Goal: Transaction & Acquisition: Purchase product/service

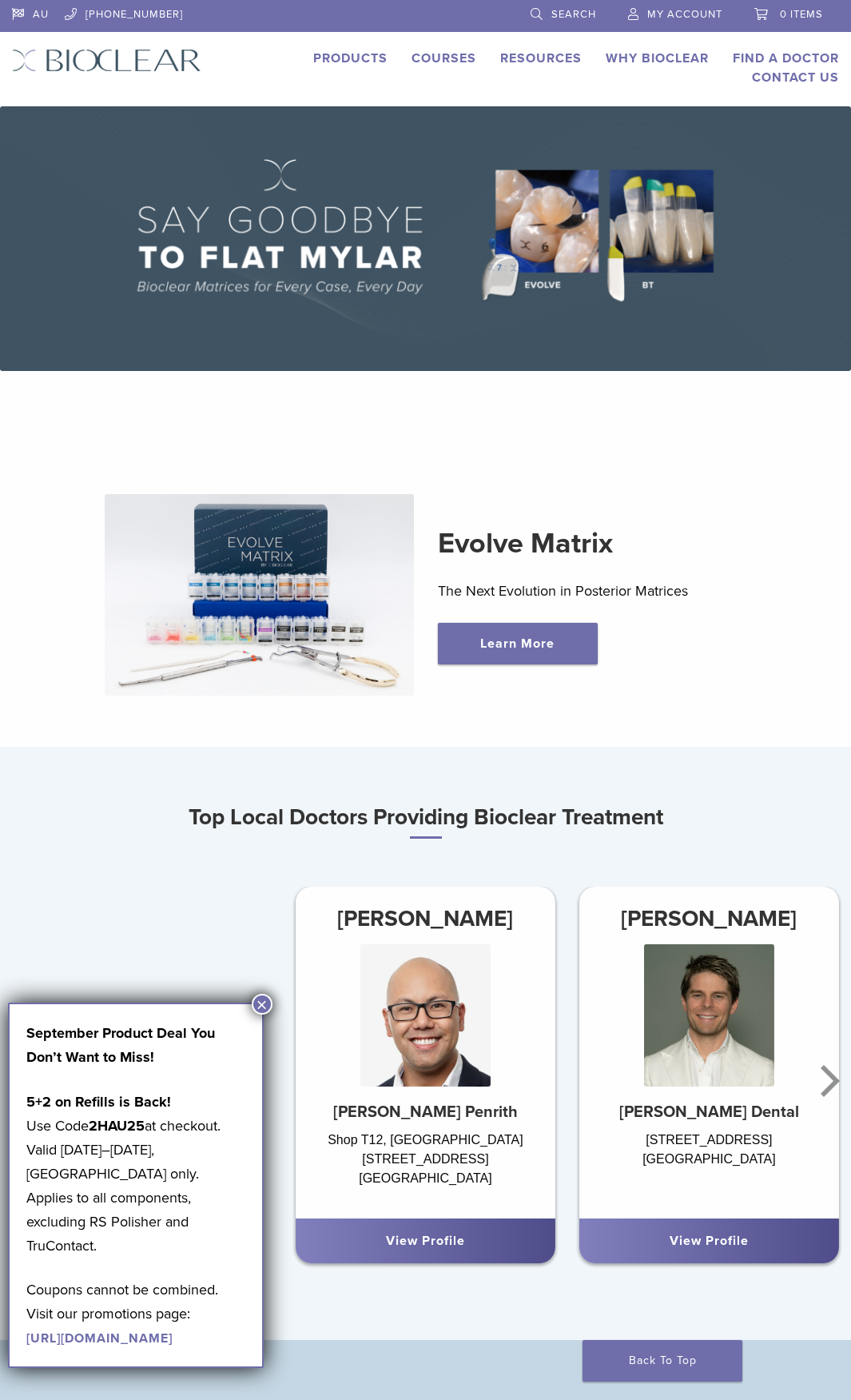
click at [298, 600] on img at bounding box center [259, 595] width 308 height 202
click at [500, 652] on link "Learn More" at bounding box center [517, 644] width 159 height 41
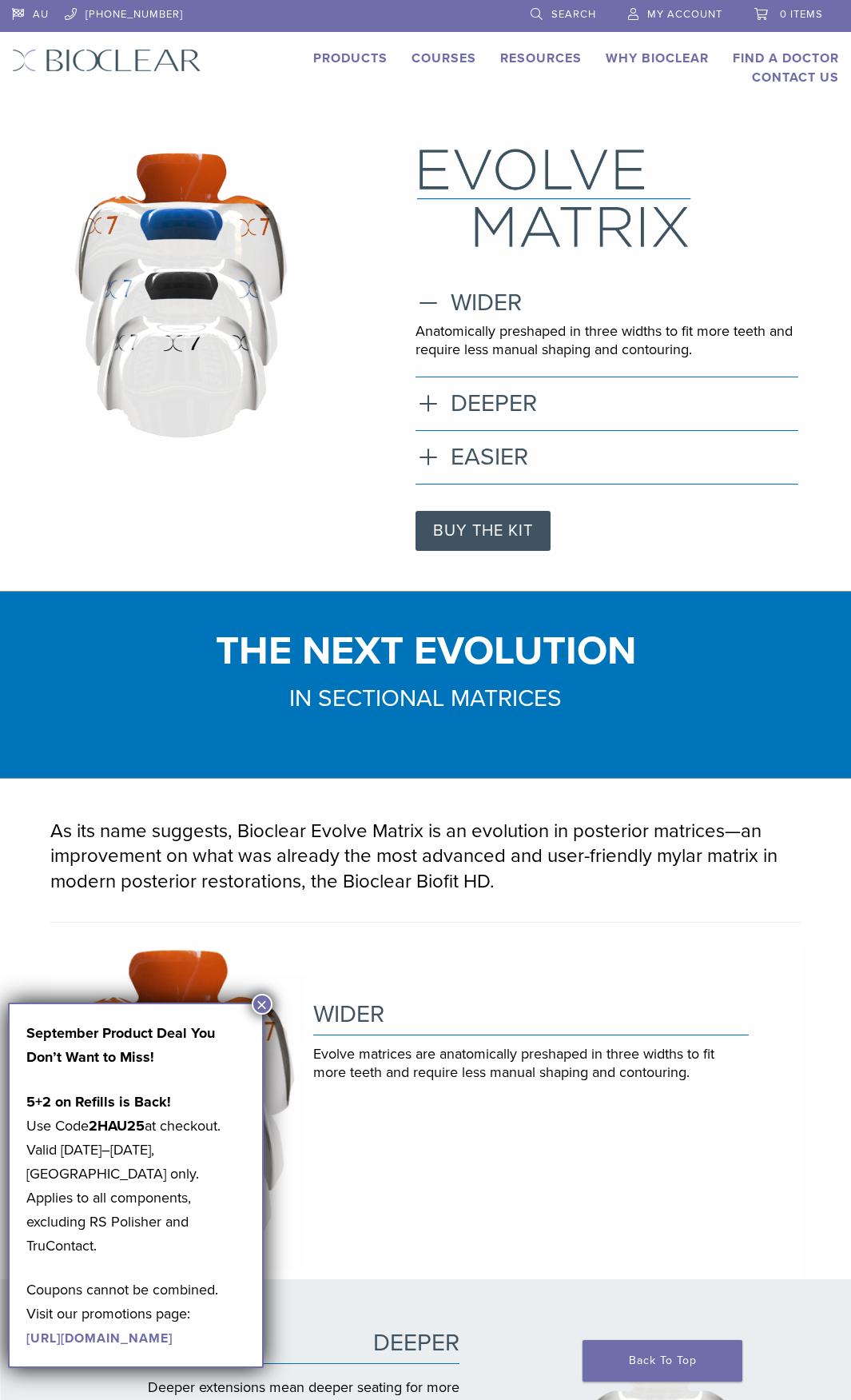
click at [254, 1008] on button "×" at bounding box center [262, 1004] width 21 height 21
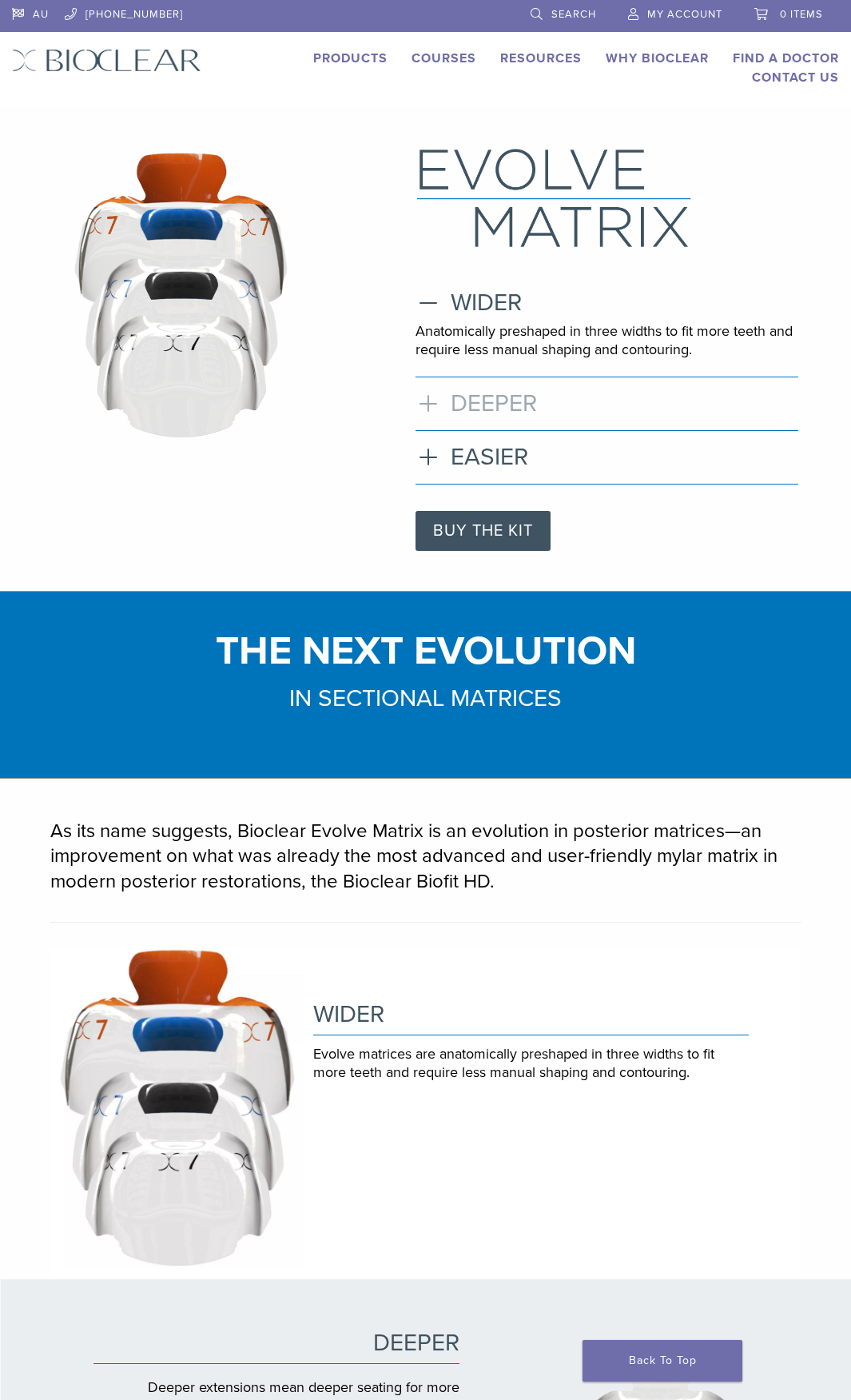
click at [425, 405] on h3 "DEEPER" at bounding box center [606, 403] width 383 height 29
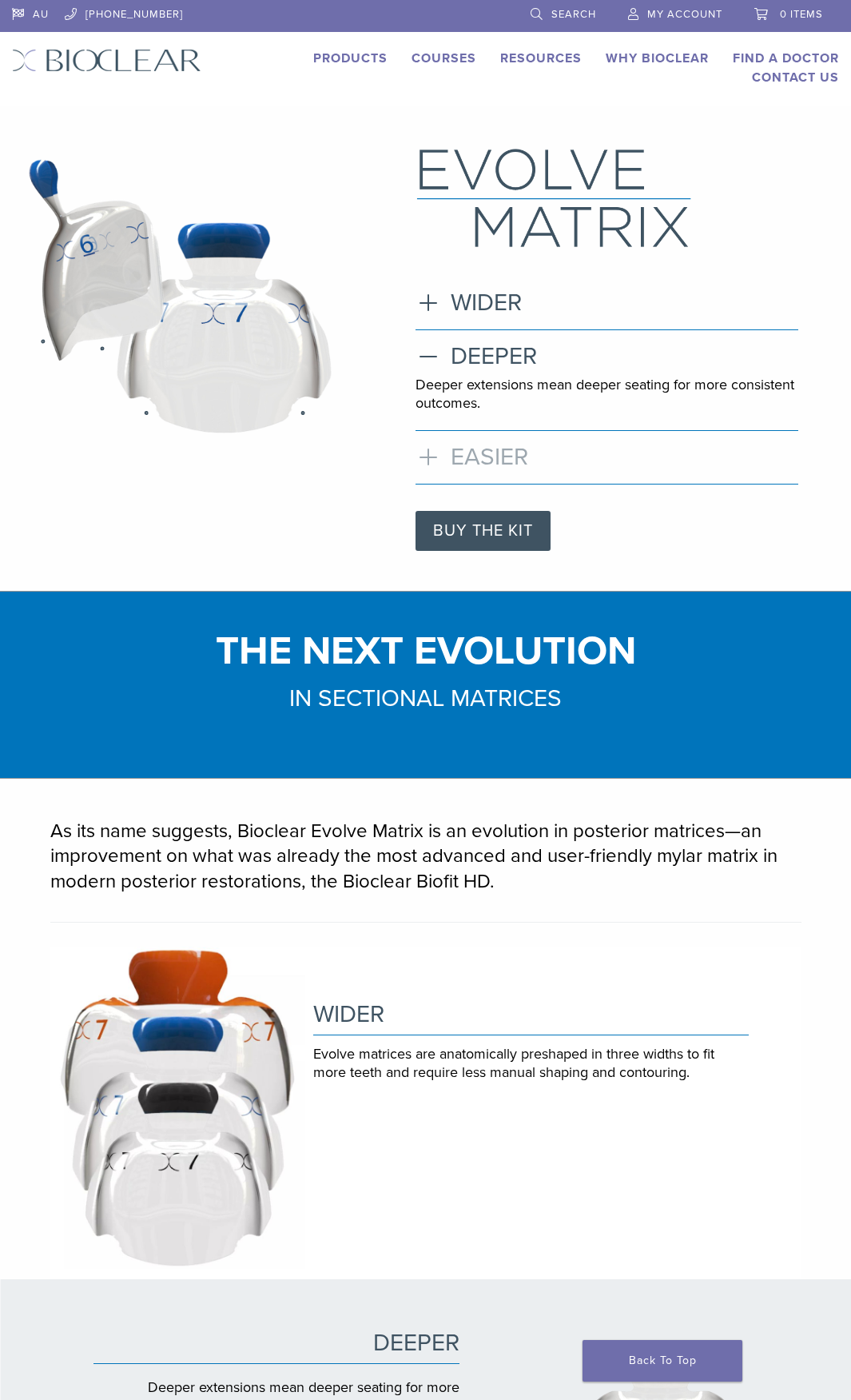
click at [430, 453] on h3 "EASIER" at bounding box center [606, 457] width 383 height 29
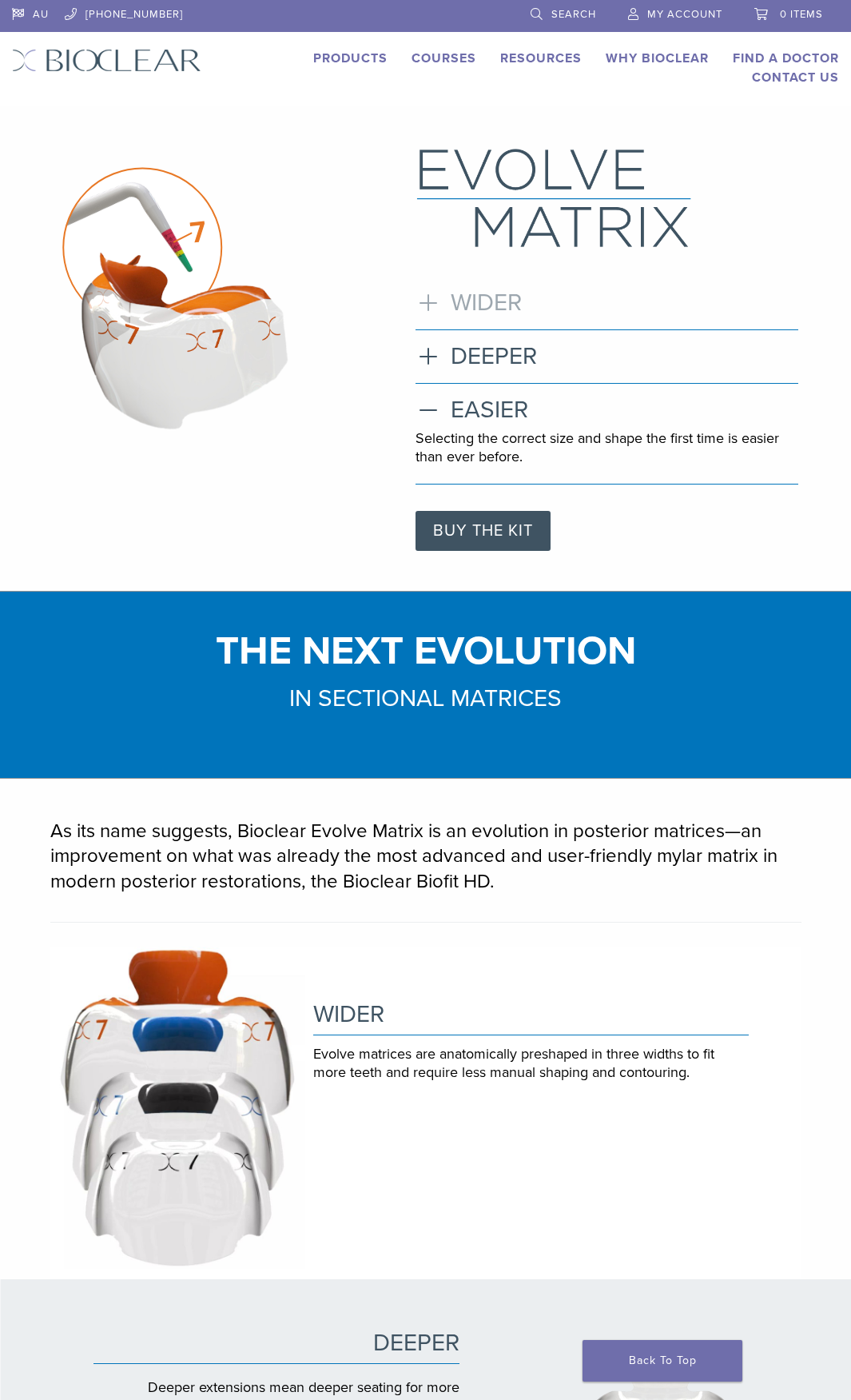
click at [421, 305] on h3 "WIDER" at bounding box center [606, 302] width 383 height 29
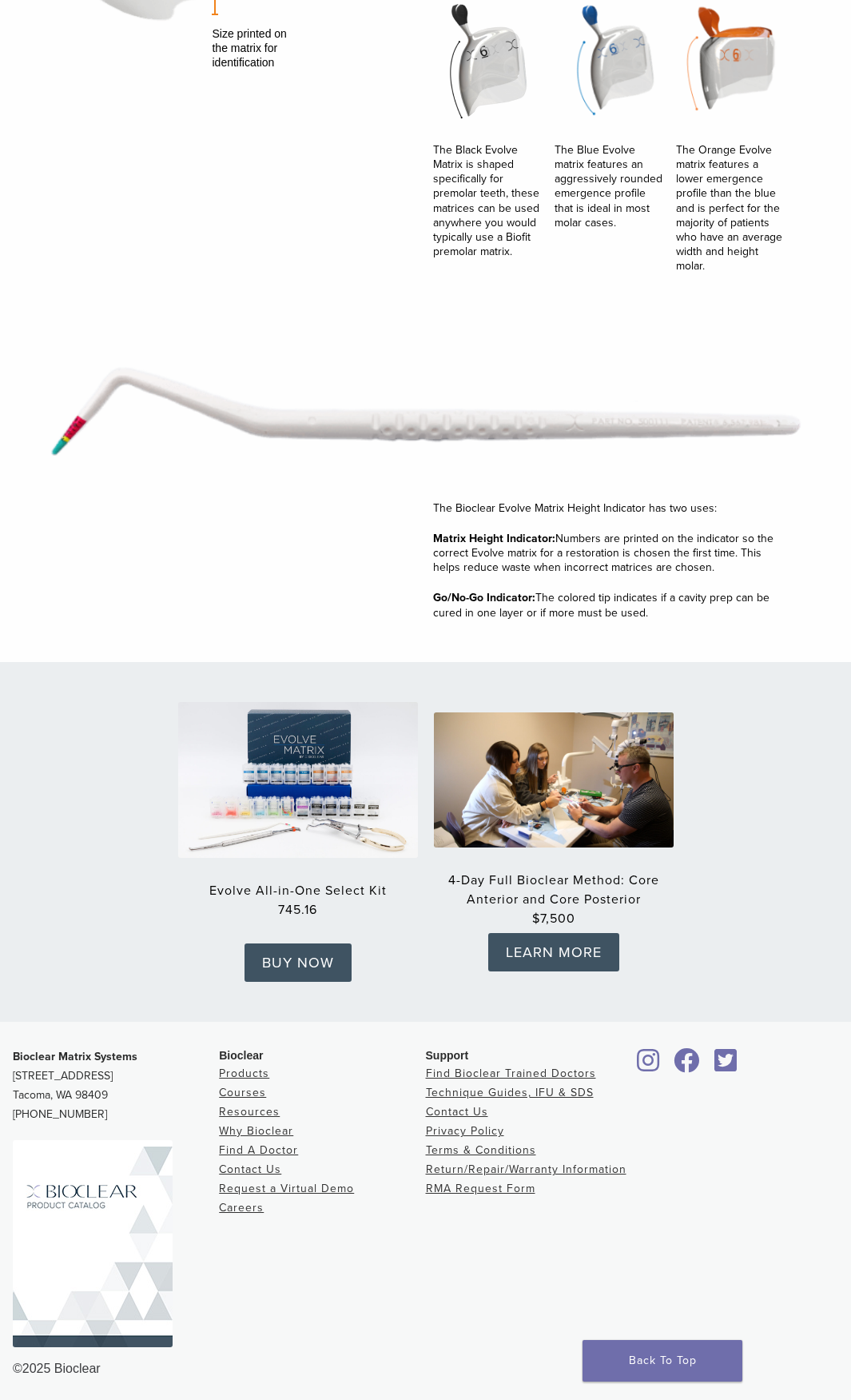
scroll to position [1740, 0]
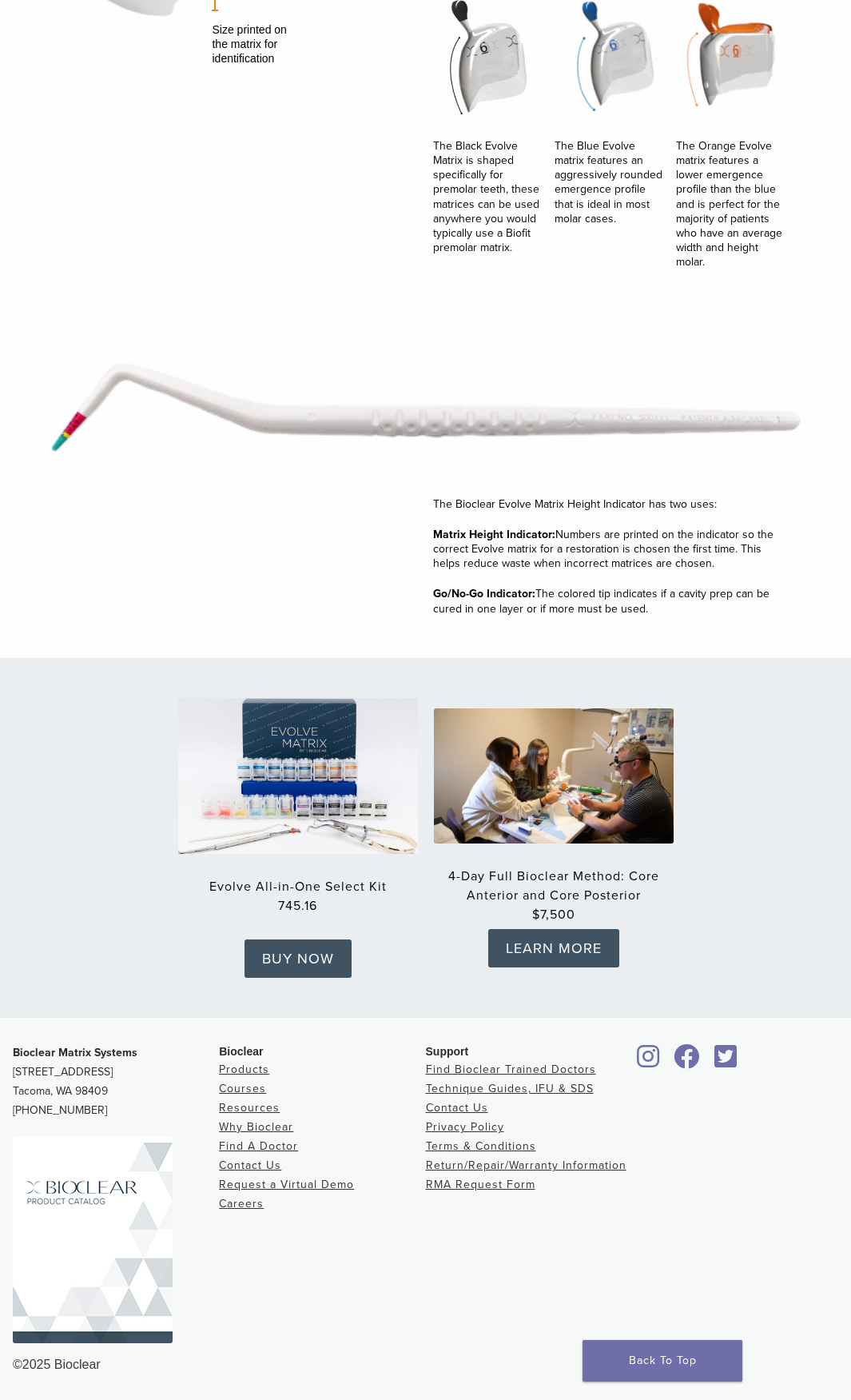
click at [325, 731] on img at bounding box center [297, 776] width 264 height 172
